Goal: Task Accomplishment & Management: Complete application form

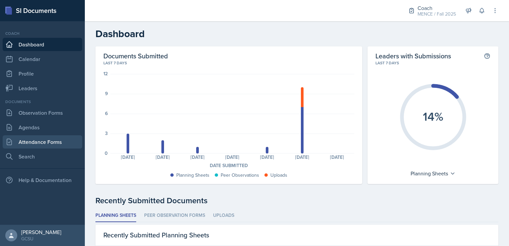
click at [52, 142] on link "Attendance Forms" at bounding box center [42, 141] width 79 height 13
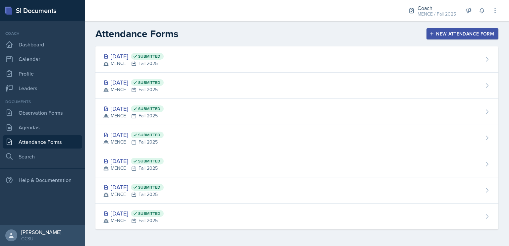
click at [478, 32] on div "New Attendance Form" at bounding box center [462, 33] width 63 height 5
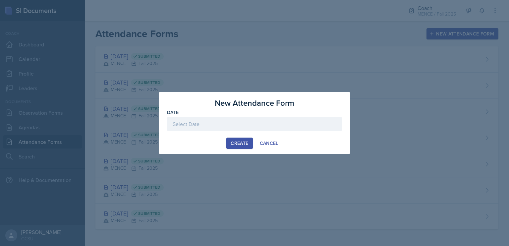
click at [252, 127] on div at bounding box center [254, 124] width 175 height 14
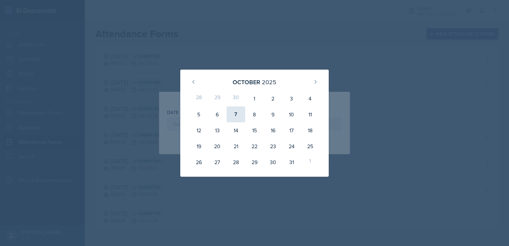
click at [238, 115] on div "7" at bounding box center [236, 114] width 19 height 16
type input "[DATE]"
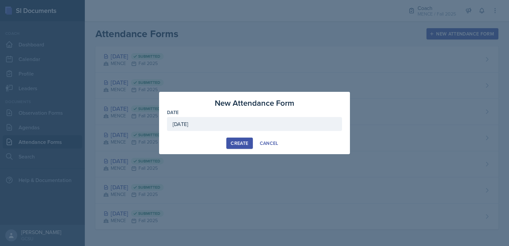
click at [239, 144] on div "Create" at bounding box center [240, 142] width 18 height 5
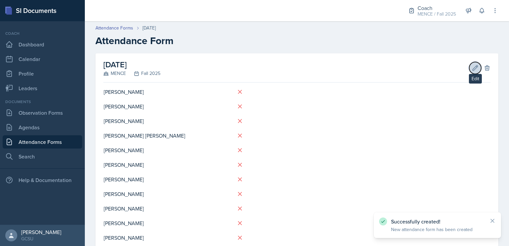
click at [472, 69] on icon at bounding box center [475, 68] width 7 height 7
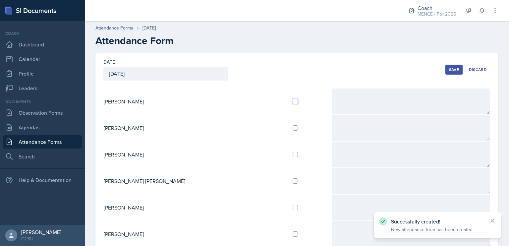
click at [292, 100] on input "checkbox" at bounding box center [294, 101] width 5 height 5
checkbox input "true"
click at [449, 70] on div "Save" at bounding box center [454, 69] width 10 height 5
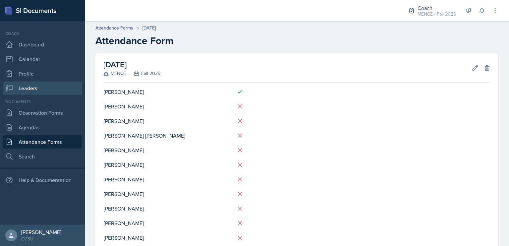
click at [33, 86] on link "Leaders" at bounding box center [42, 87] width 79 height 13
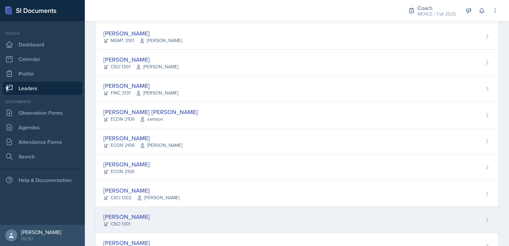
scroll to position [24, 0]
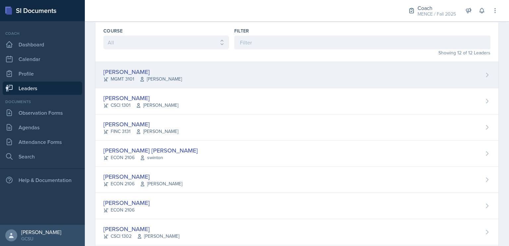
click at [129, 69] on div "[PERSON_NAME]" at bounding box center [142, 71] width 79 height 9
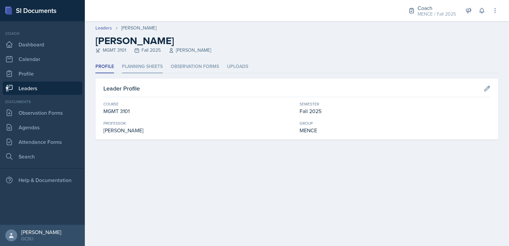
click at [150, 68] on li "Planning Sheets" at bounding box center [142, 66] width 41 height 13
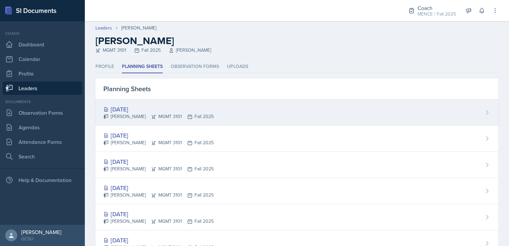
click at [176, 113] on div "[PERSON_NAME] MGMT 3101 Fall 2025" at bounding box center [158, 116] width 110 height 7
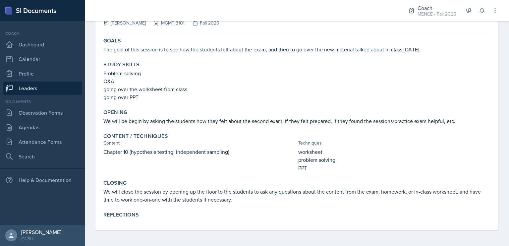
scroll to position [56, 0]
click at [26, 43] on link "Dashboard" at bounding box center [42, 44] width 79 height 13
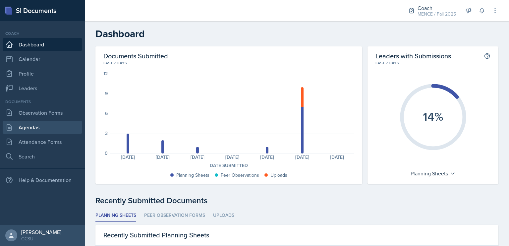
click at [36, 133] on link "Agendas" at bounding box center [42, 127] width 79 height 13
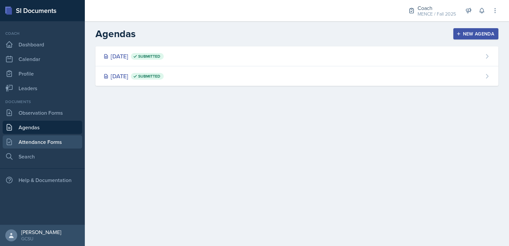
click at [43, 145] on link "Attendance Forms" at bounding box center [42, 141] width 79 height 13
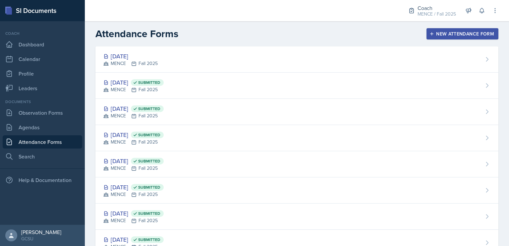
click at [366, 20] on div at bounding box center [240, 10] width 301 height 21
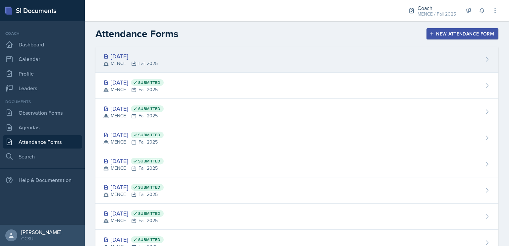
click at [263, 53] on div "[DATE] MENCE Fall 2025" at bounding box center [296, 59] width 403 height 26
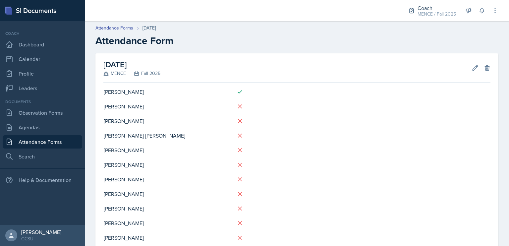
click at [470, 61] on div "[DATE] MENCE Fall 2025 Edit Delete" at bounding box center [296, 67] width 387 height 29
click at [472, 67] on icon at bounding box center [475, 68] width 7 height 7
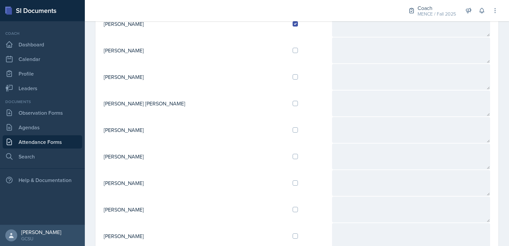
scroll to position [82, 0]
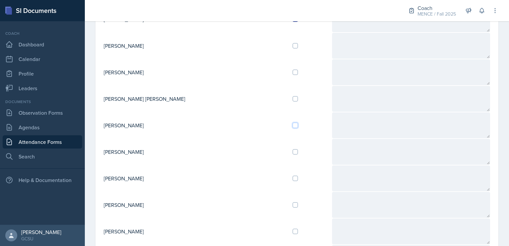
click at [292, 125] on input "checkbox" at bounding box center [294, 125] width 5 height 5
checkbox input "true"
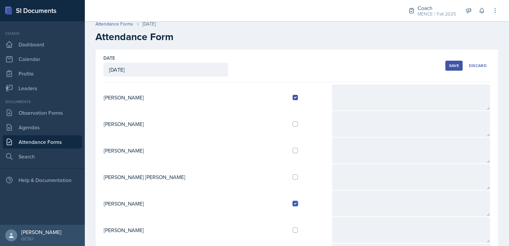
scroll to position [0, 0]
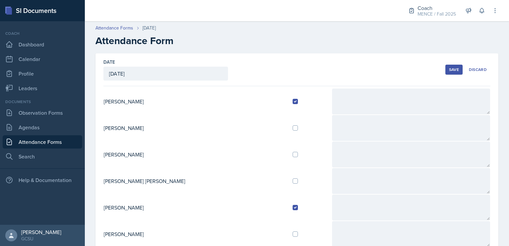
click at [449, 67] on div "Save" at bounding box center [454, 69] width 10 height 5
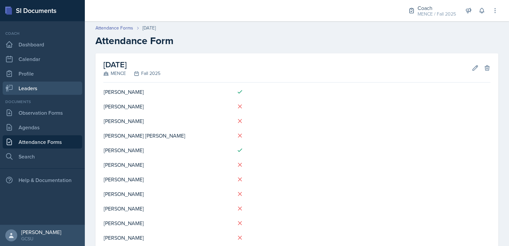
click at [56, 88] on link "Leaders" at bounding box center [42, 87] width 79 height 13
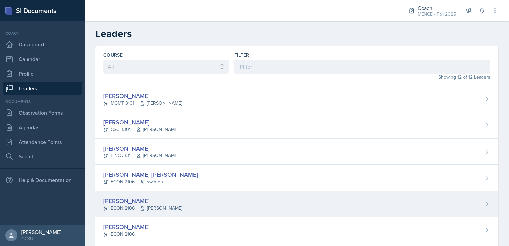
click at [132, 202] on div "[PERSON_NAME]" at bounding box center [142, 200] width 79 height 9
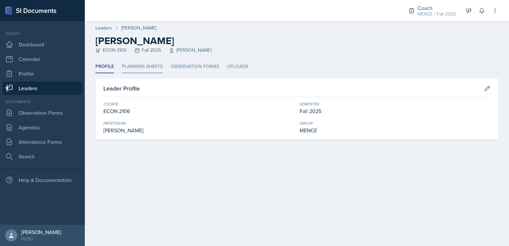
click at [144, 70] on li "Planning Sheets" at bounding box center [142, 66] width 41 height 13
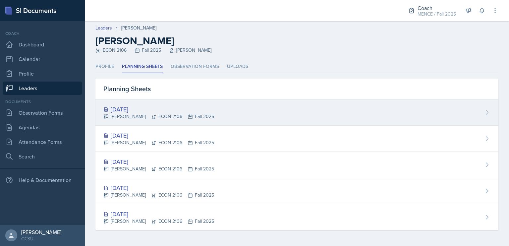
click at [164, 107] on div "[DATE]" at bounding box center [158, 109] width 111 height 9
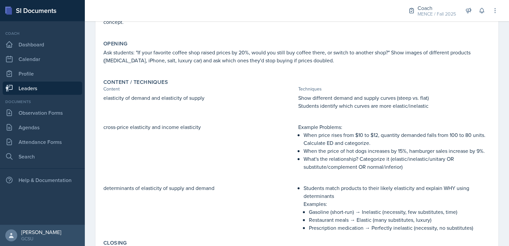
scroll to position [131, 0]
click at [56, 113] on link "Observation Forms" at bounding box center [42, 112] width 79 height 13
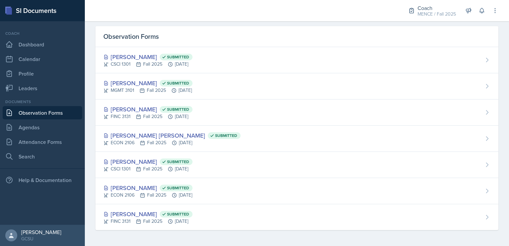
scroll to position [20, 0]
click at [43, 139] on link "Attendance Forms" at bounding box center [42, 141] width 79 height 13
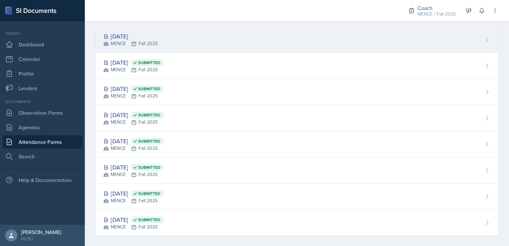
click at [162, 41] on div "[DATE] MENCE Fall 2025" at bounding box center [296, 39] width 403 height 26
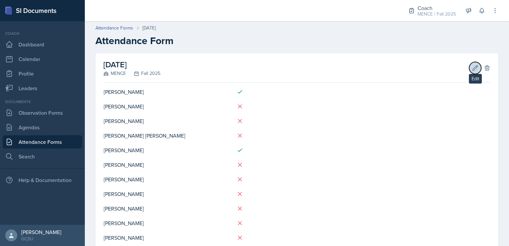
click at [473, 68] on icon at bounding box center [475, 67] width 5 height 5
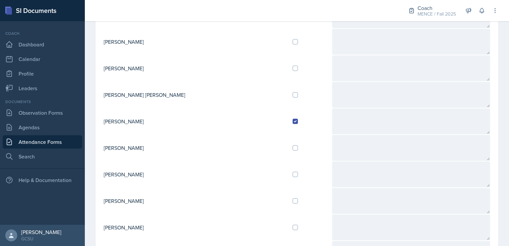
scroll to position [86, 0]
click at [292, 198] on input "checkbox" at bounding box center [294, 200] width 5 height 5
checkbox input "true"
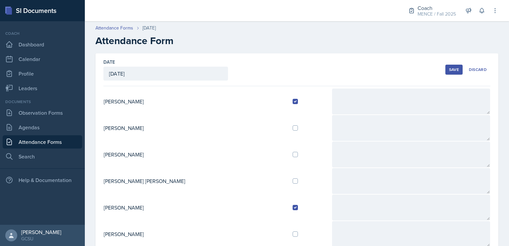
click at [449, 67] on div "Save" at bounding box center [454, 69] width 10 height 5
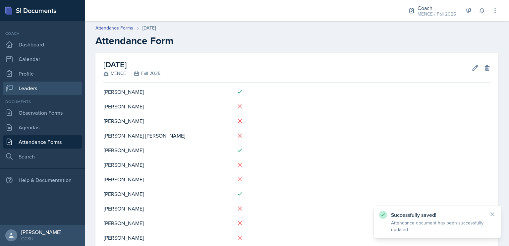
click at [31, 87] on link "Leaders" at bounding box center [42, 87] width 79 height 13
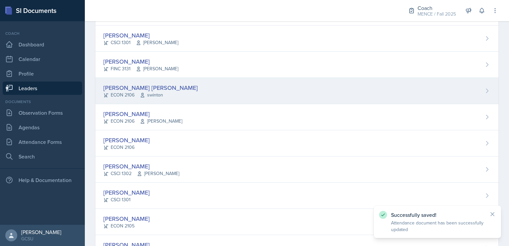
scroll to position [89, 0]
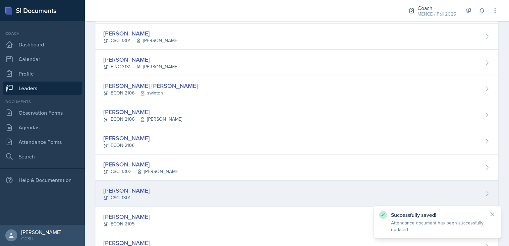
click at [130, 186] on div "[PERSON_NAME]" at bounding box center [126, 190] width 46 height 9
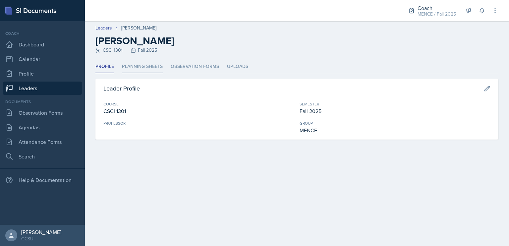
click at [153, 63] on li "Planning Sheets" at bounding box center [142, 66] width 41 height 13
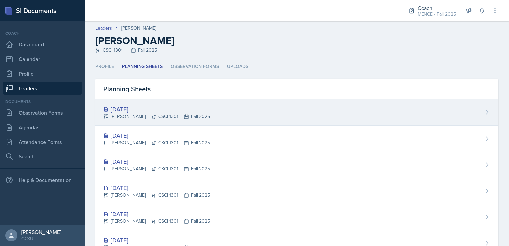
click at [184, 117] on icon at bounding box center [186, 116] width 5 height 5
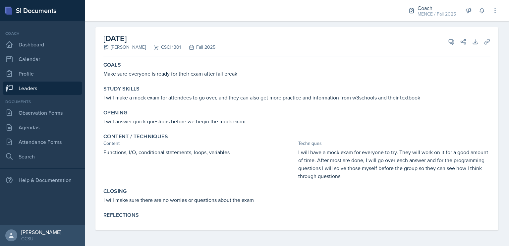
scroll to position [32, 0]
click at [17, 141] on link "Attendance Forms" at bounding box center [42, 141] width 79 height 13
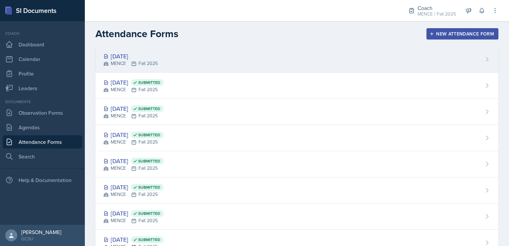
click at [136, 59] on div "[DATE]" at bounding box center [130, 56] width 54 height 9
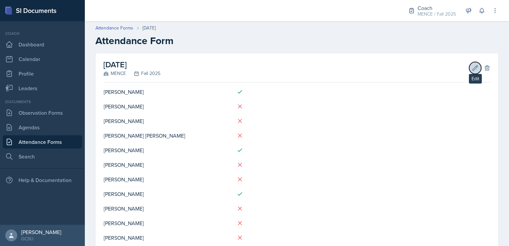
click at [472, 70] on icon at bounding box center [475, 68] width 7 height 7
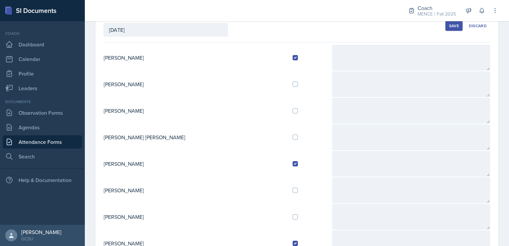
scroll to position [44, 0]
click at [292, 109] on input "checkbox" at bounding box center [294, 109] width 5 height 5
checkbox input "true"
click at [292, 136] on input "checkbox" at bounding box center [294, 136] width 5 height 5
checkbox input "true"
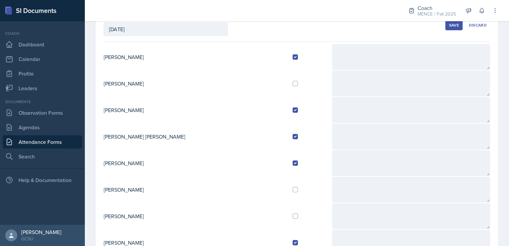
click at [450, 24] on div "Save" at bounding box center [454, 25] width 10 height 5
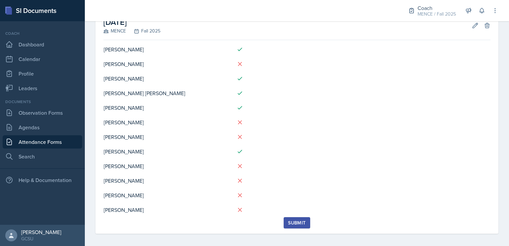
scroll to position [46, 0]
